Goal: Task Accomplishment & Management: Manage account settings

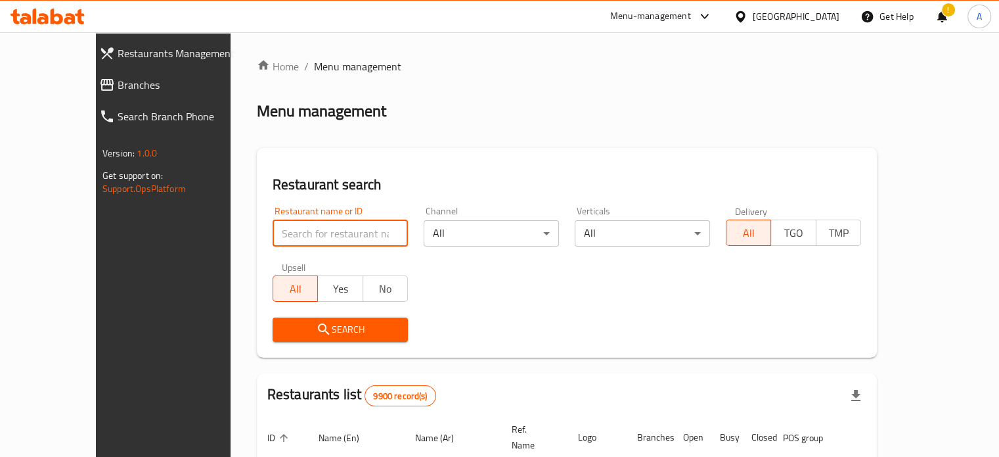
click at [273, 238] on input "search" at bounding box center [340, 233] width 135 height 26
paste input "Napoli Napolita Plus"
type input "Napoli Napolita Plus"
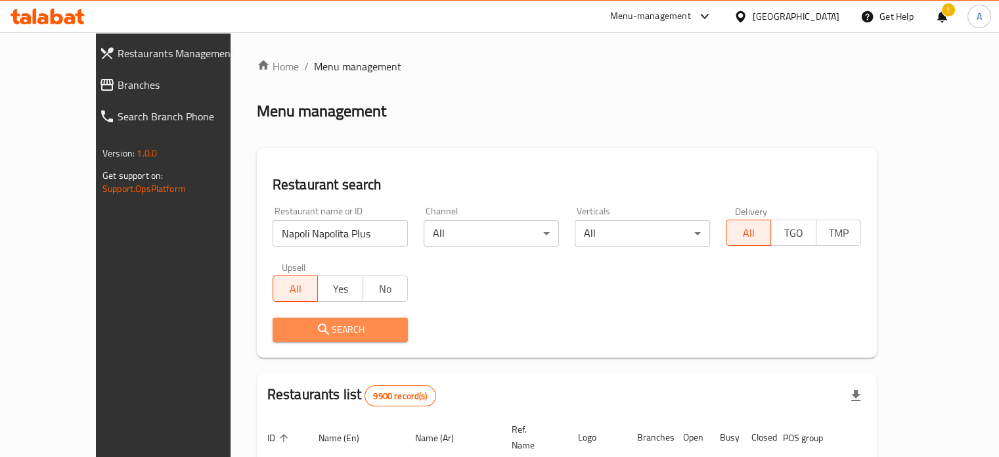
click at [307, 336] on span "Search" at bounding box center [340, 329] width 114 height 16
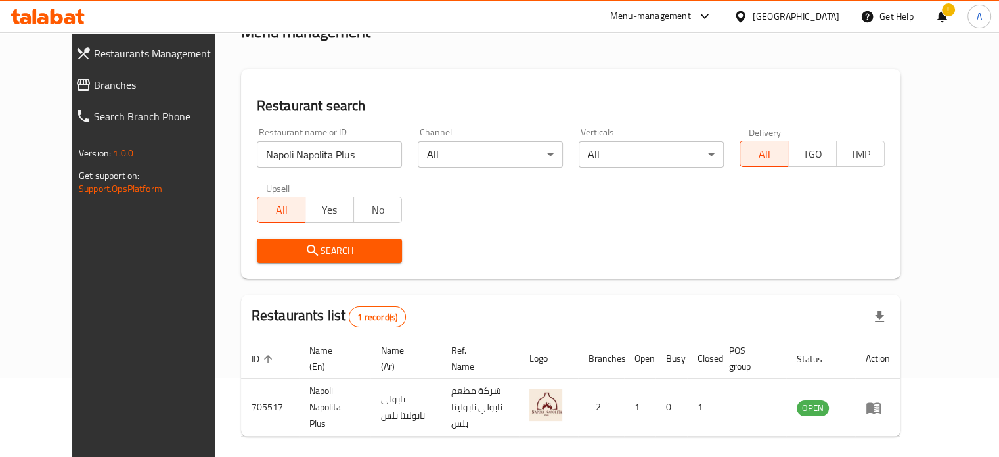
scroll to position [118, 0]
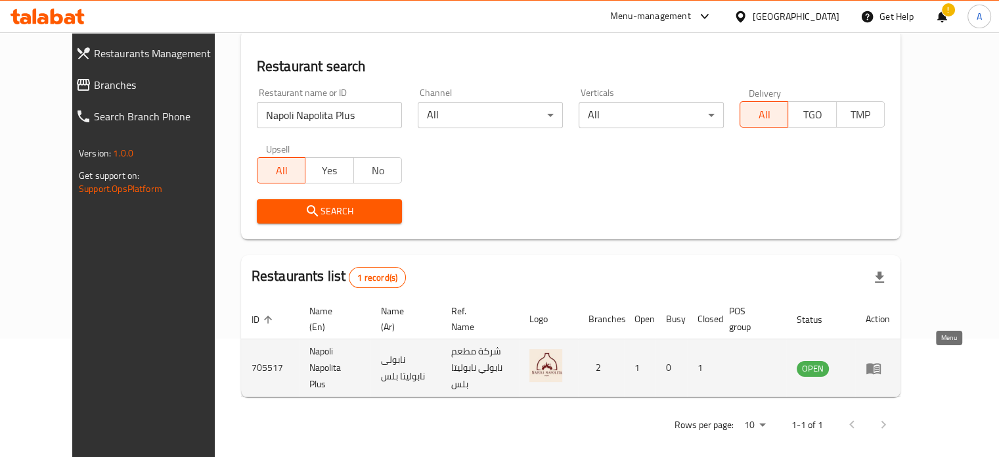
click at [881, 365] on icon "enhanced table" at bounding box center [873, 368] width 14 height 11
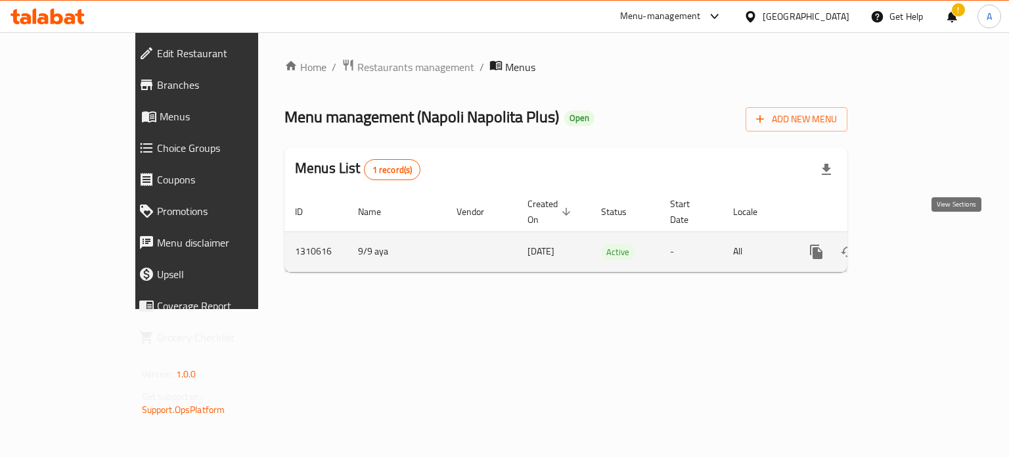
click at [919, 244] on icon "enhanced table" at bounding box center [911, 252] width 16 height 16
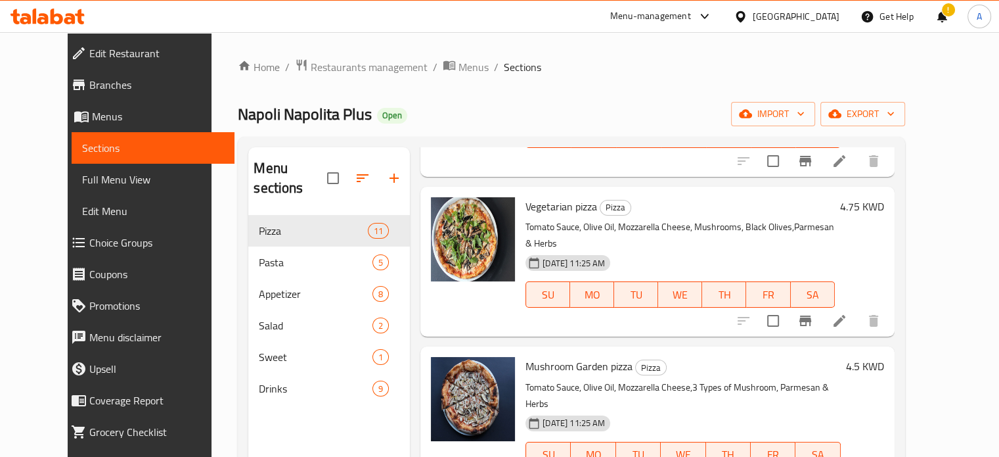
scroll to position [328, 0]
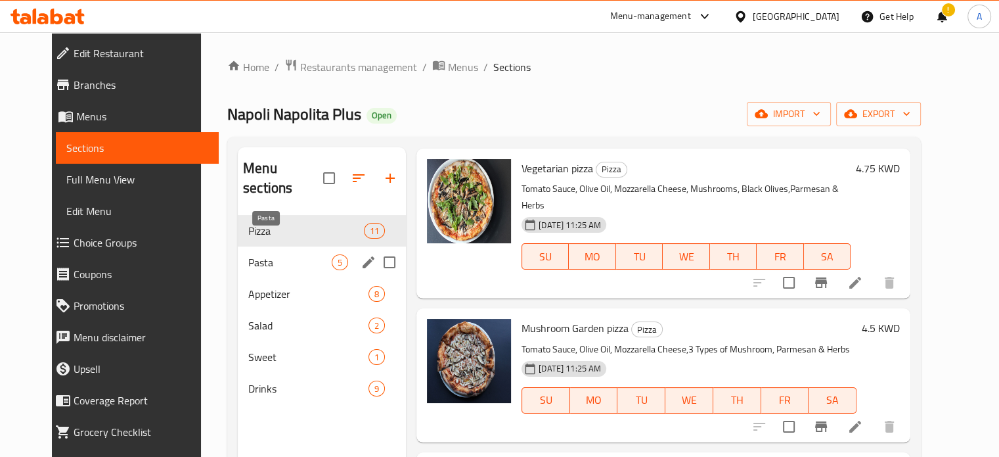
click at [256, 254] on span "Pasta" at bounding box center [289, 262] width 83 height 16
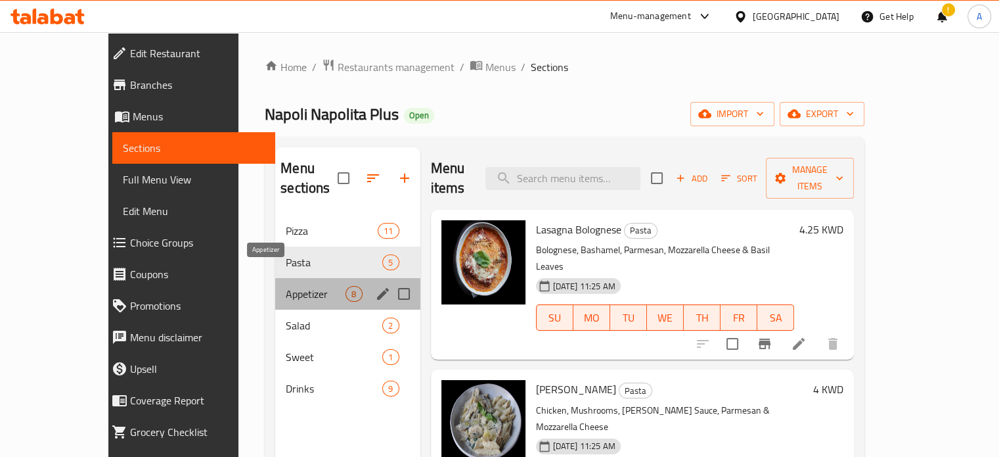
click at [286, 286] on span "Appetizer" at bounding box center [316, 294] width 60 height 16
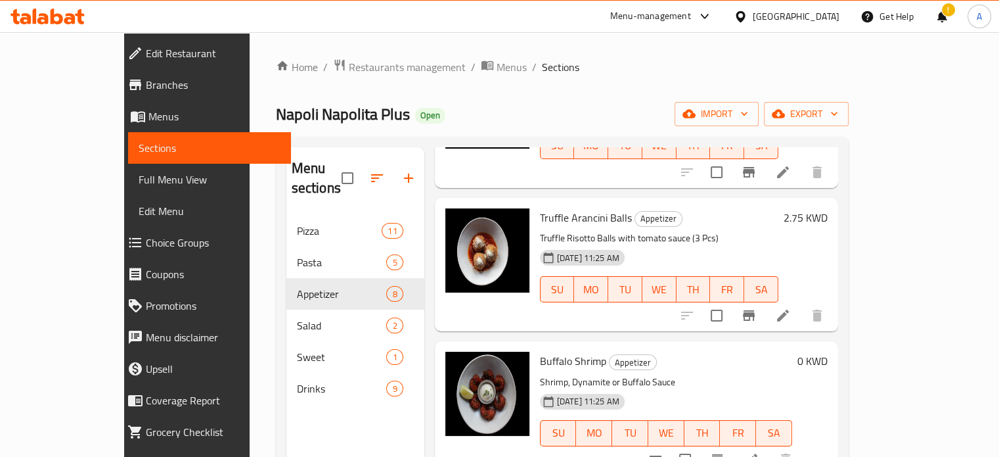
scroll to position [591, 0]
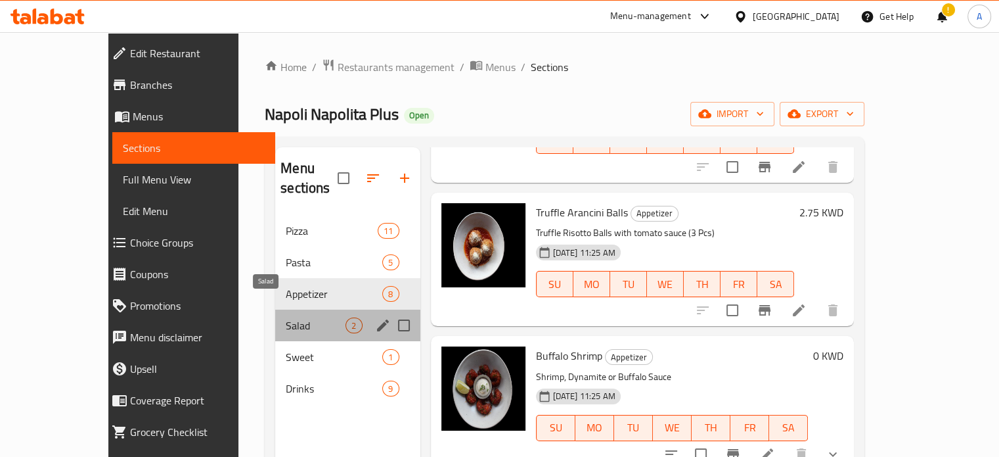
click at [286, 317] on span "Salad" at bounding box center [316, 325] width 60 height 16
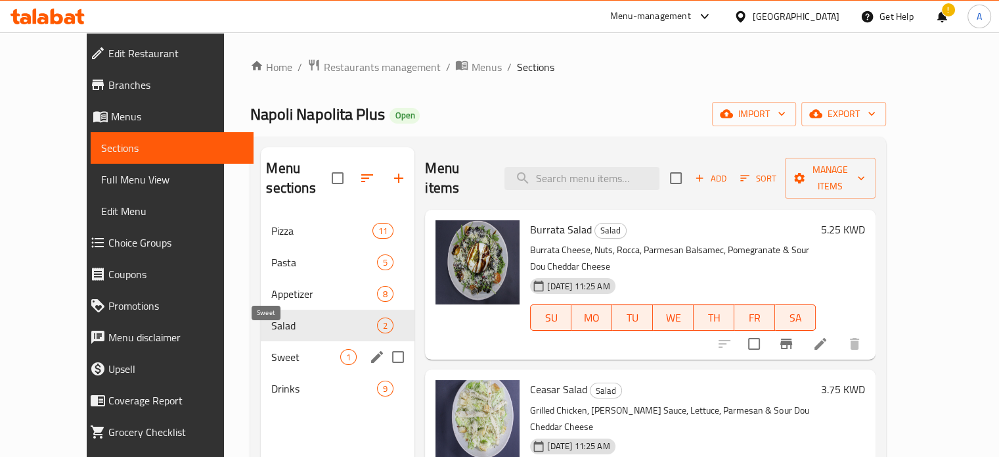
click at [271, 349] on span "Sweet" at bounding box center [305, 357] width 69 height 16
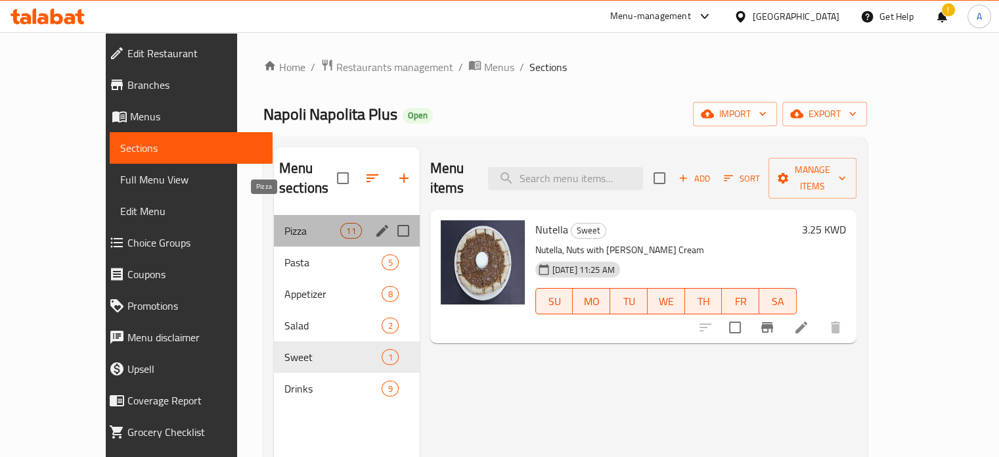
click at [284, 223] on span "Pizza" at bounding box center [312, 231] width 56 height 16
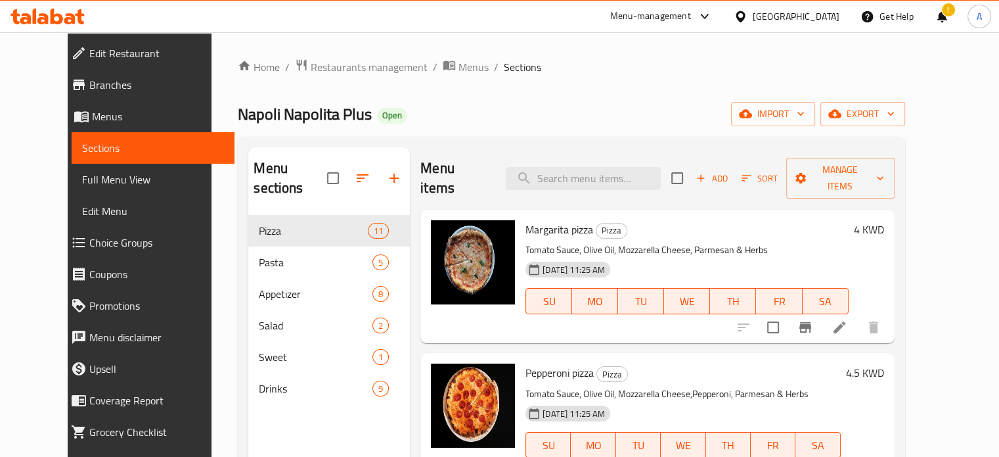
click at [53, 16] on icon at bounding box center [57, 17] width 12 height 16
